Goal: Information Seeking & Learning: Learn about a topic

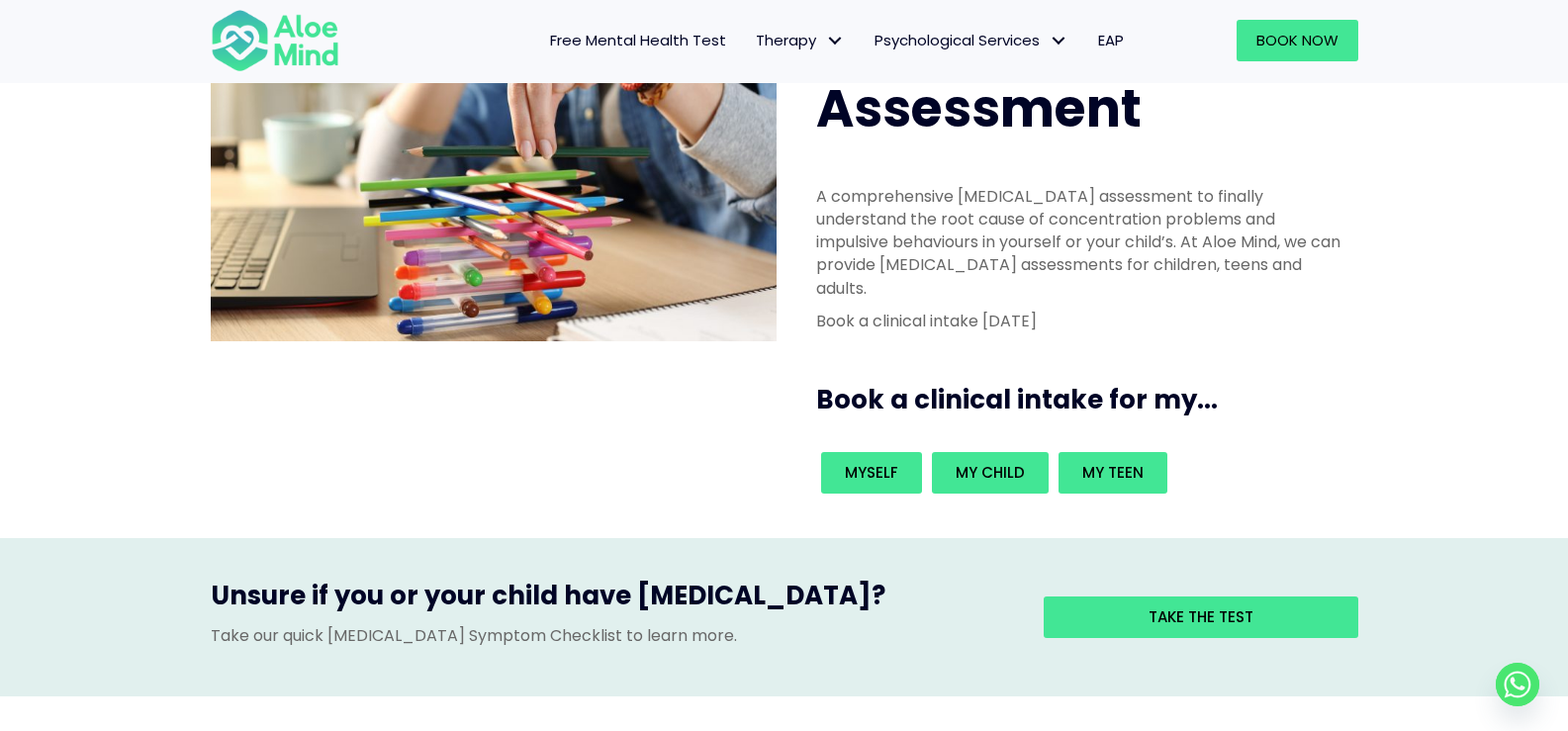
scroll to position [495, 0]
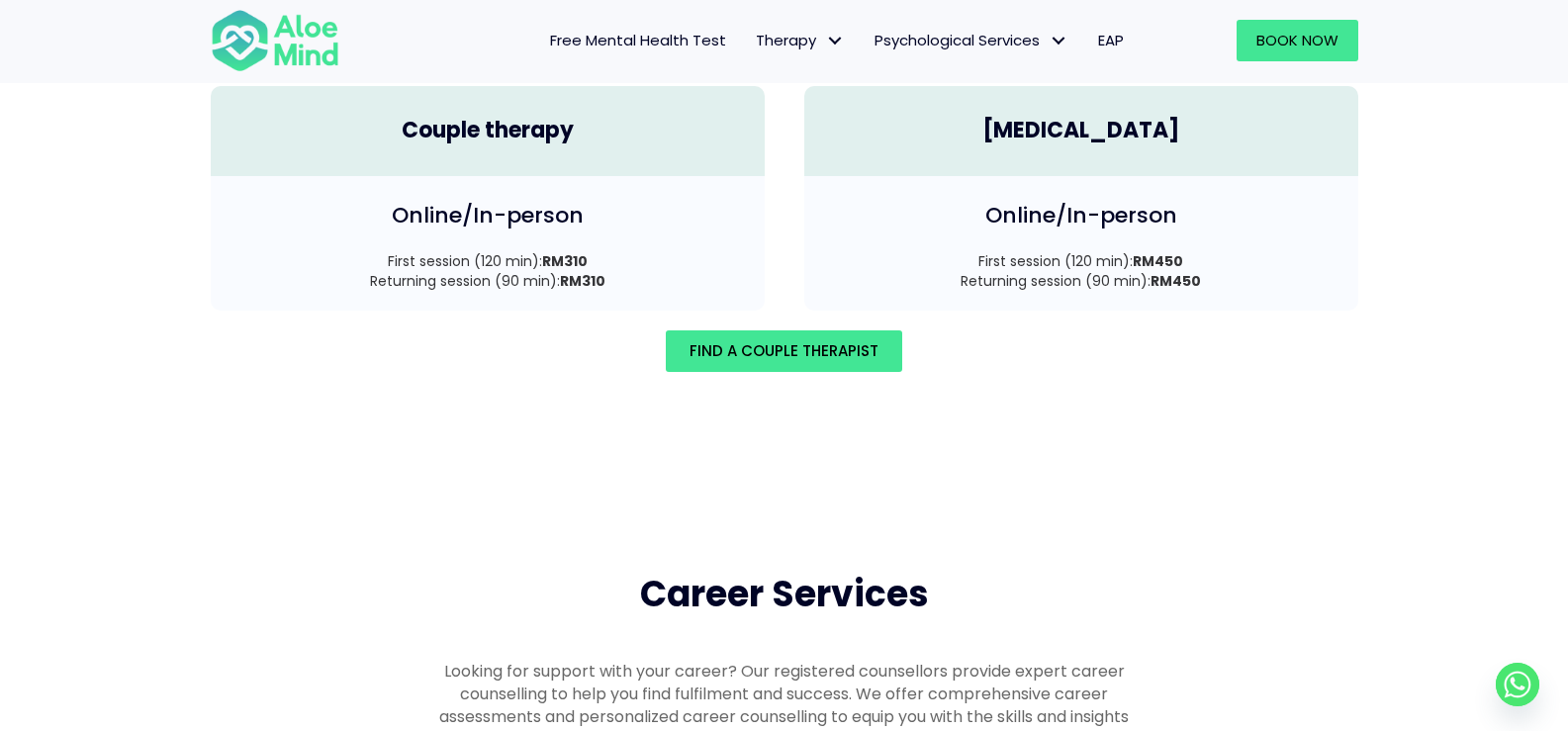
scroll to position [2870, 0]
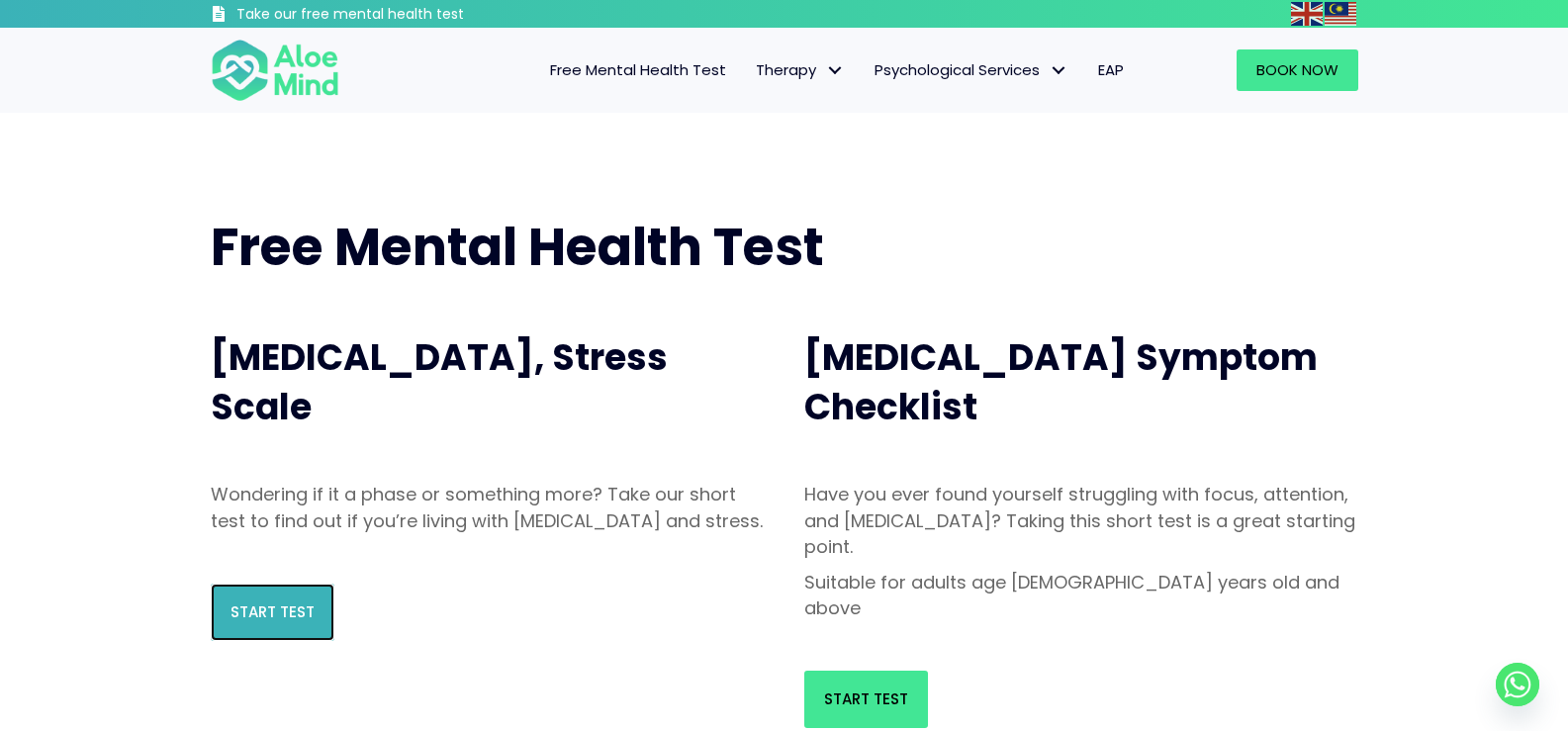
click at [265, 624] on link "Start Test" at bounding box center [272, 613] width 124 height 58
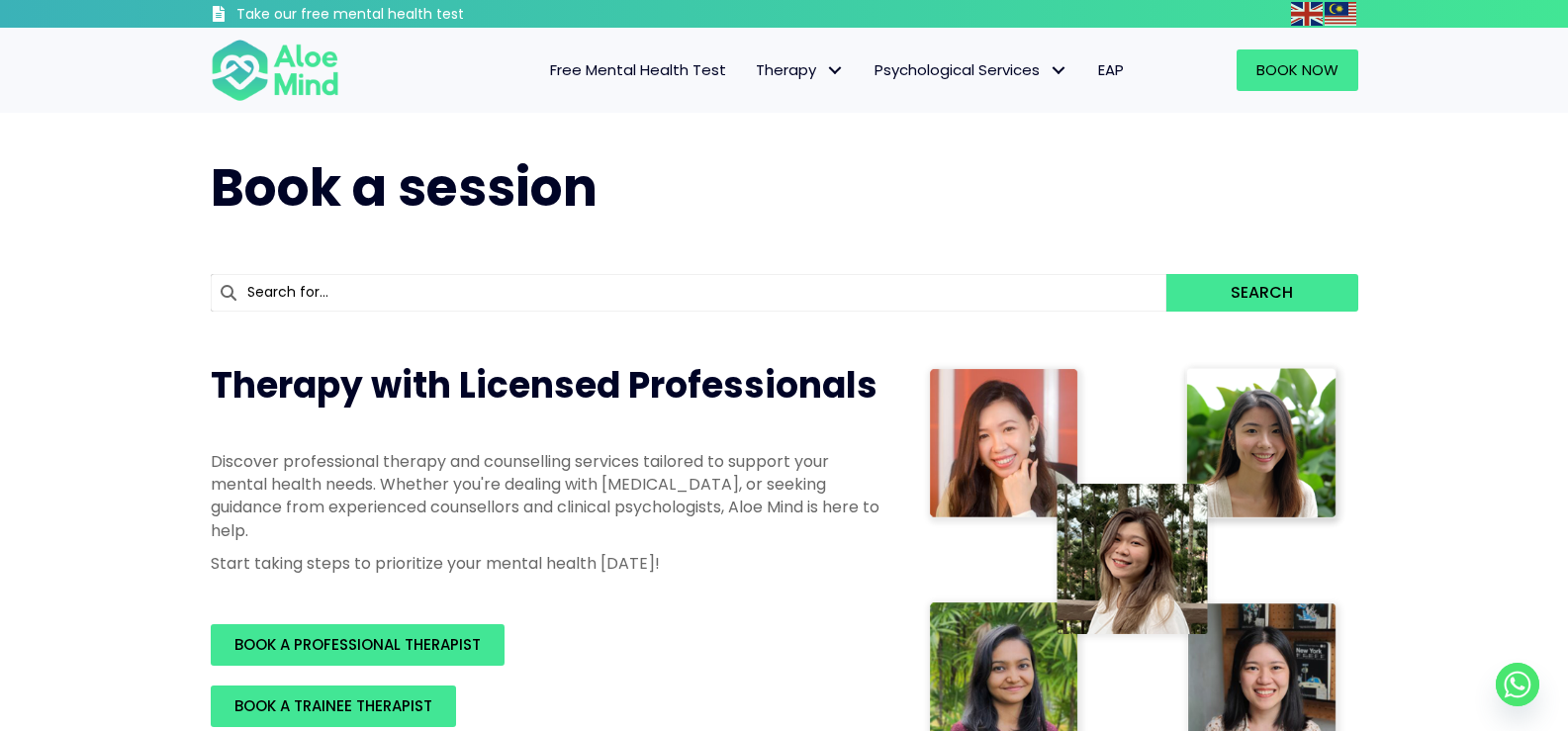
click at [653, 68] on span "Free Mental Health Test" at bounding box center [638, 70] width 176 height 21
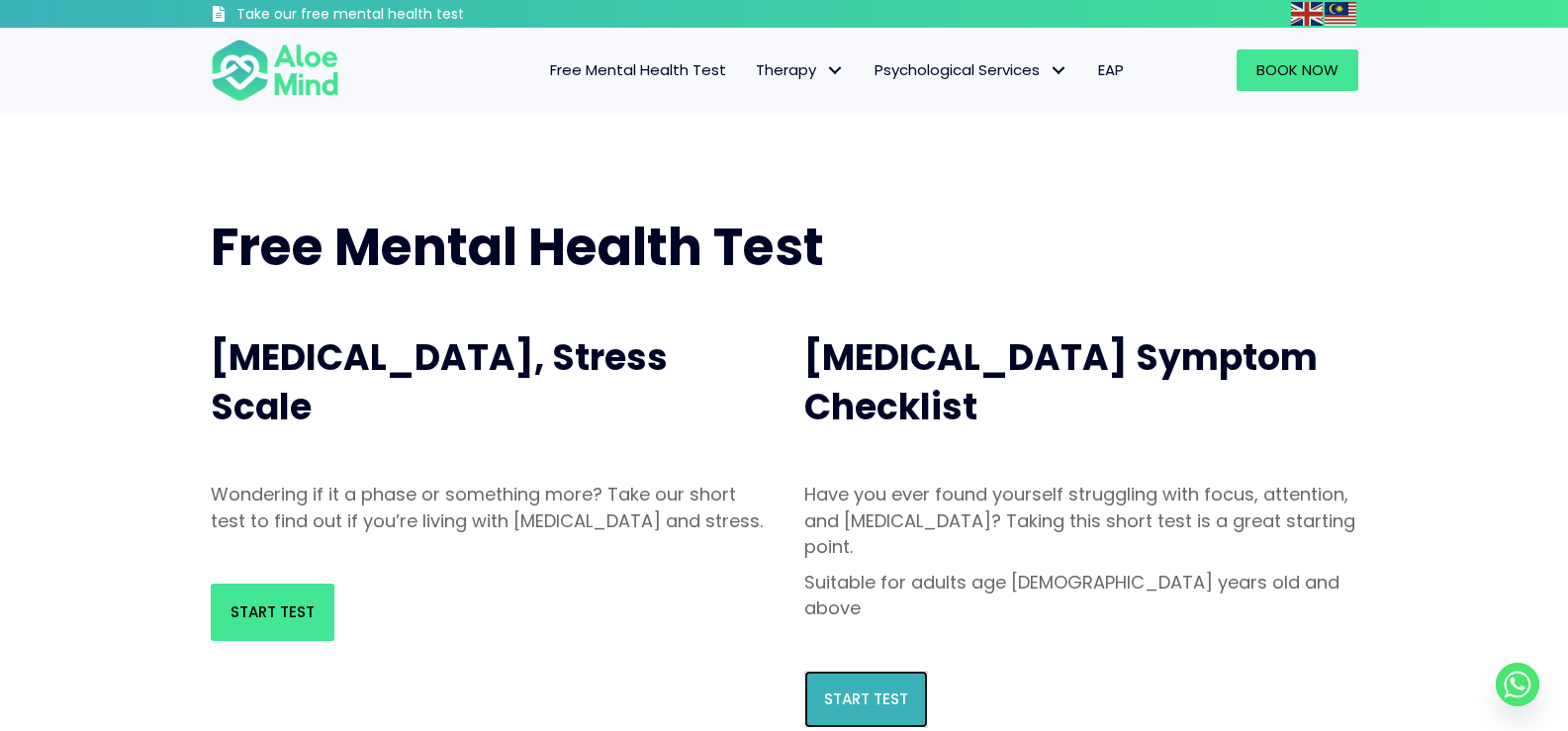
click at [869, 671] on link "Start Test" at bounding box center [866, 700] width 124 height 58
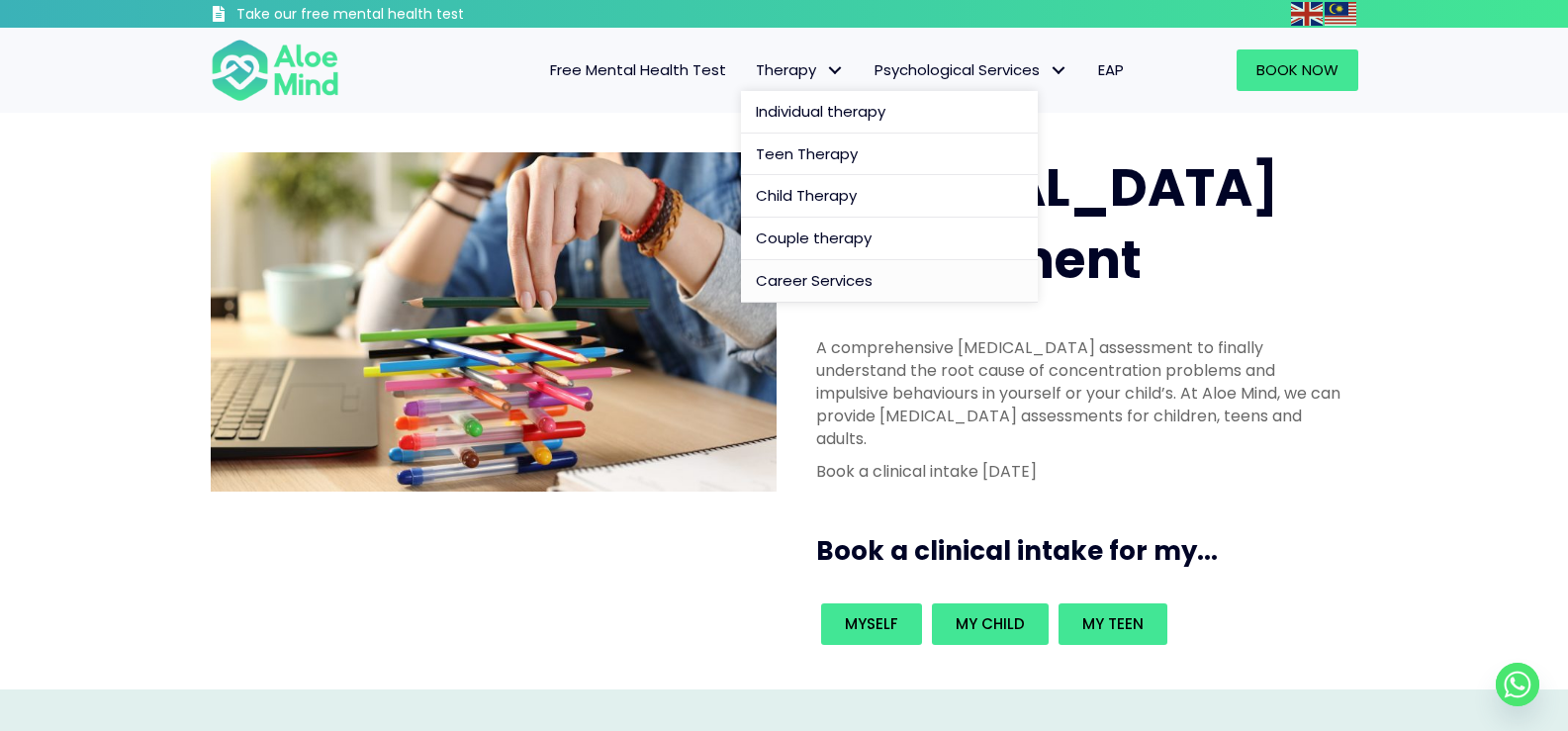
click at [779, 273] on span "Career Services" at bounding box center [813, 280] width 117 height 21
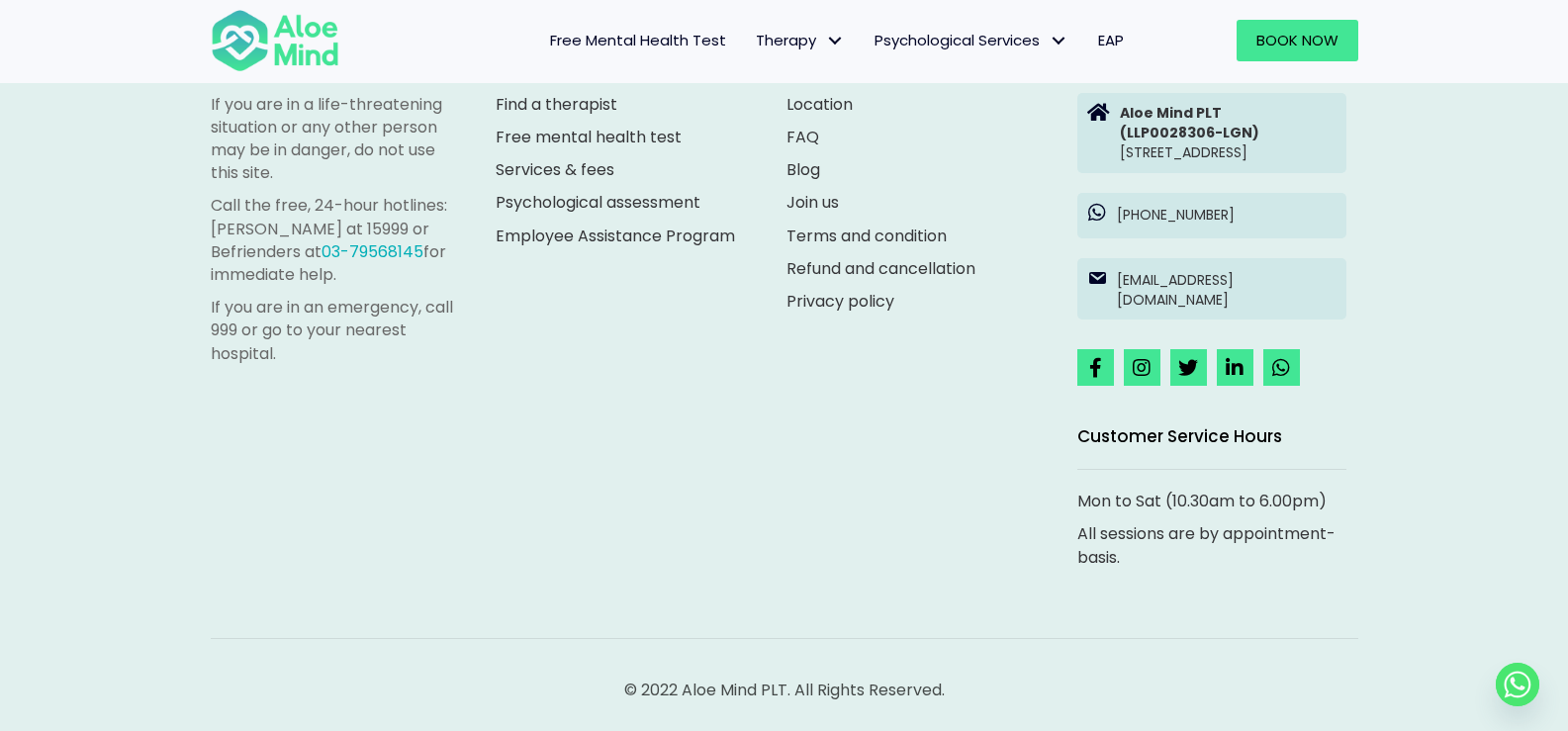
scroll to position [2331, 0]
